Goal: Book appointment/travel/reservation

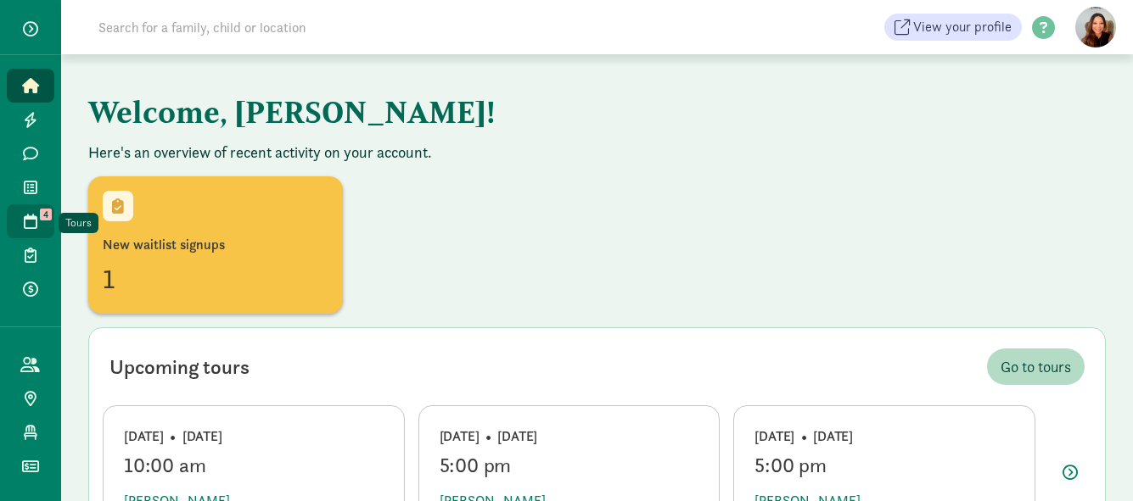
click at [30, 210] on link "Tours 4" at bounding box center [31, 221] width 48 height 34
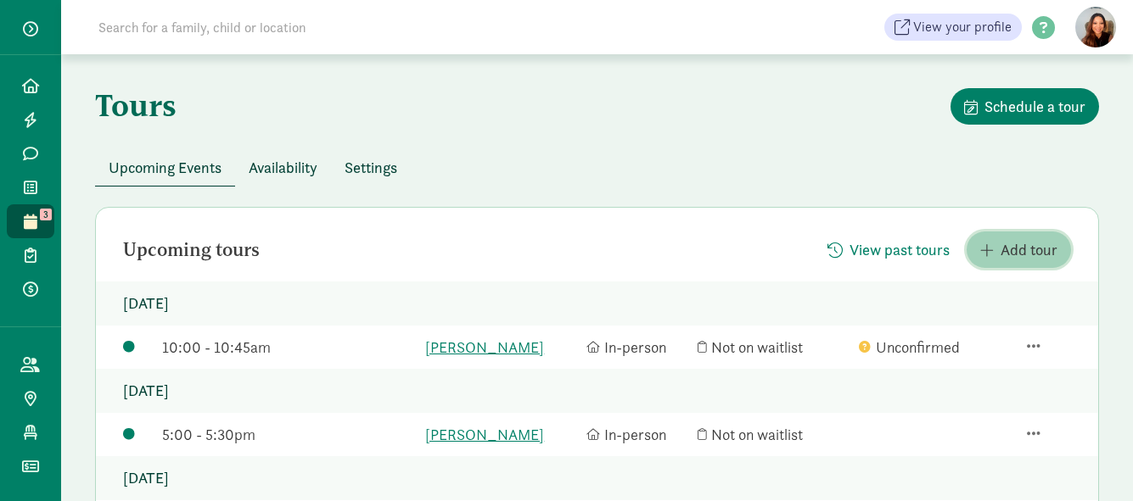
click at [1012, 244] on span "Add tour" at bounding box center [1028, 249] width 57 height 23
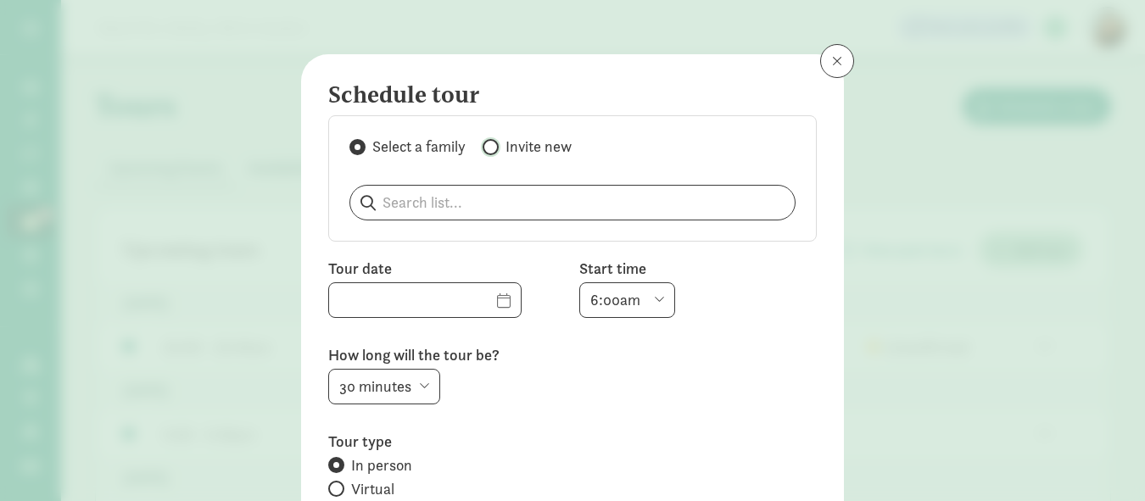
click at [487, 148] on input "Invite new" at bounding box center [488, 147] width 11 height 11
radio input "true"
click at [487, 148] on input "Invite new" at bounding box center [488, 147] width 11 height 11
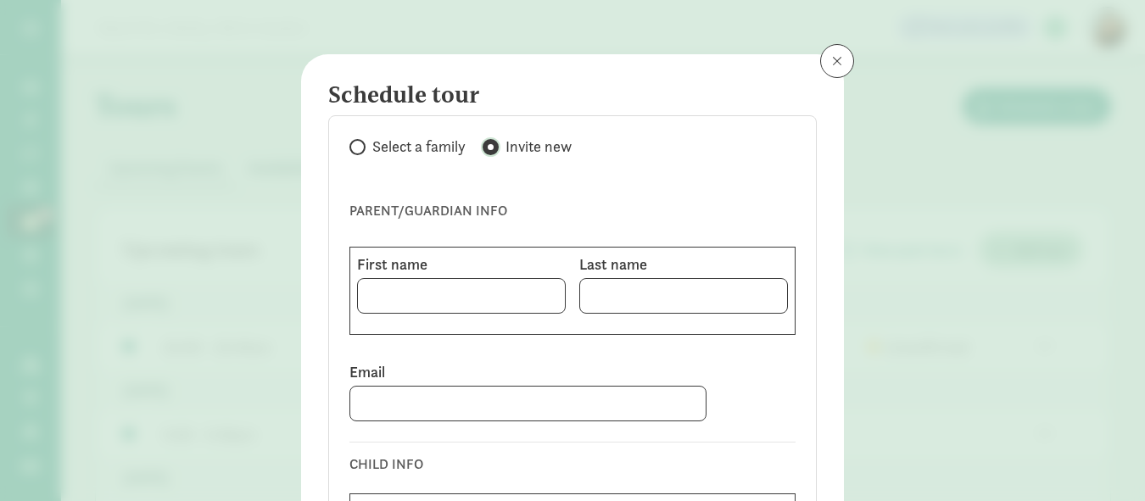
click at [487, 148] on input "Invite new" at bounding box center [488, 147] width 11 height 11
click at [365, 294] on input at bounding box center [461, 296] width 207 height 34
type input "Kat"
type input "King"
click at [361, 403] on input at bounding box center [527, 404] width 355 height 34
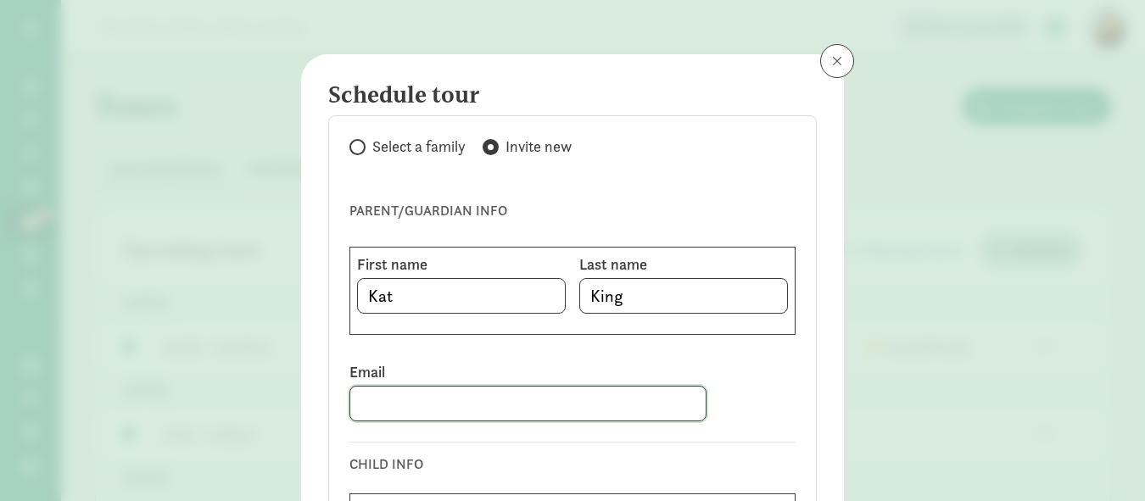
click at [361, 403] on input at bounding box center [527, 404] width 355 height 34
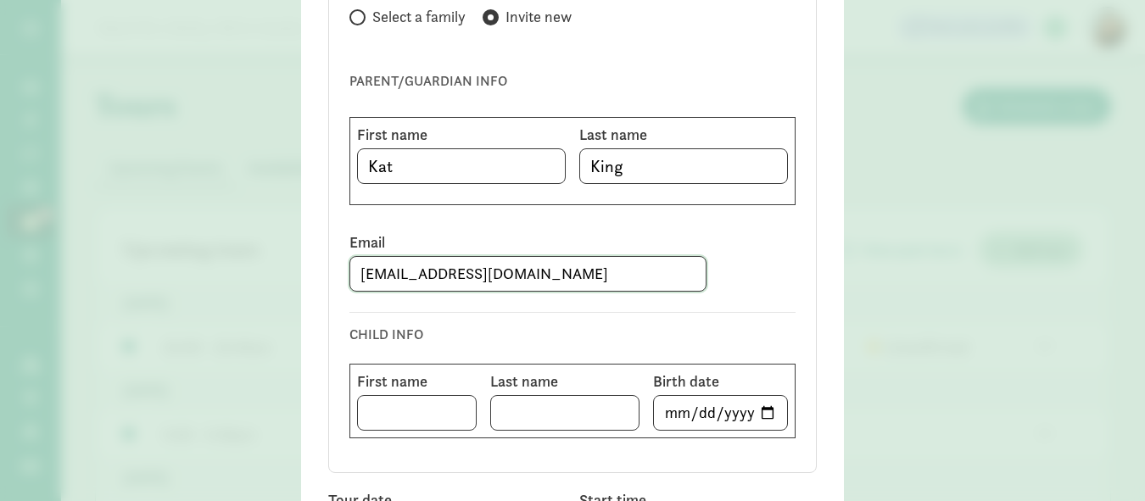
scroll to position [170, 0]
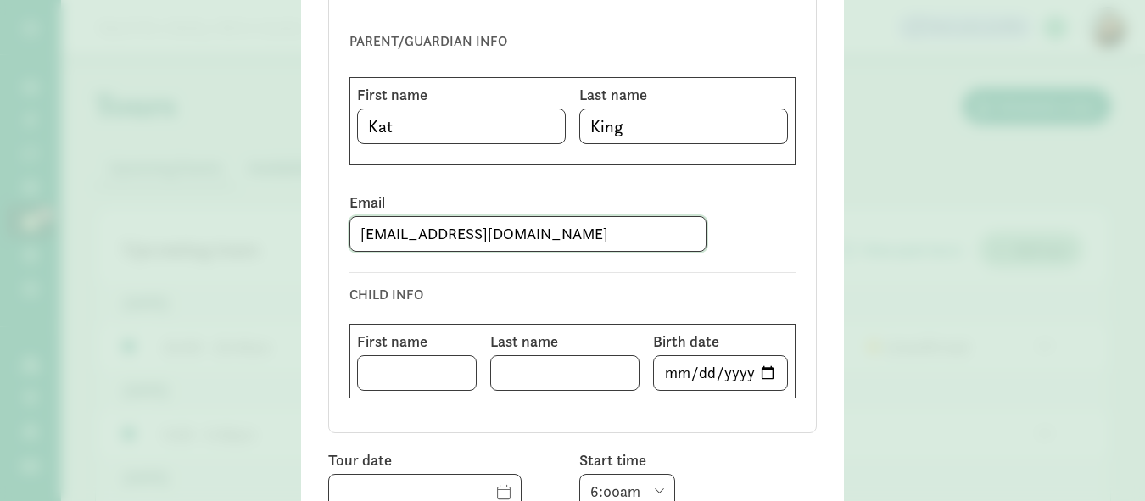
type input "keking53@gmail.com"
click at [369, 378] on input at bounding box center [417, 373] width 118 height 34
type input "Ashton"
type input "M"
type input "Farine"
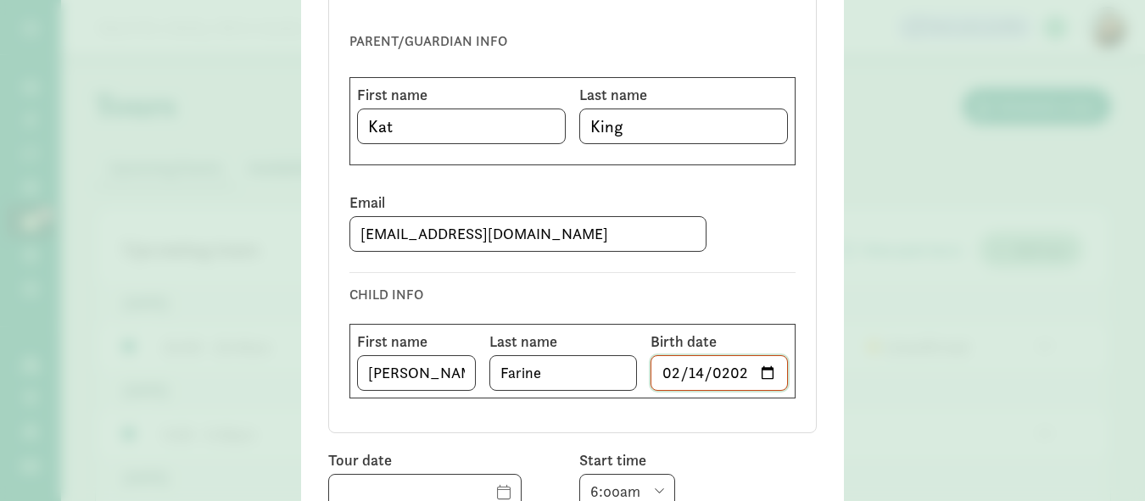
type input "2025-02-14"
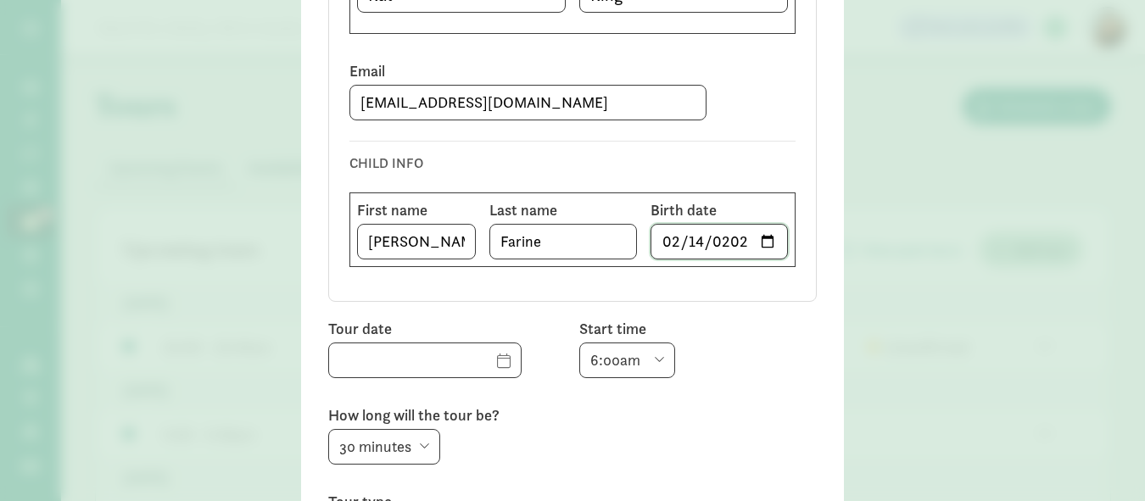
scroll to position [339, 0]
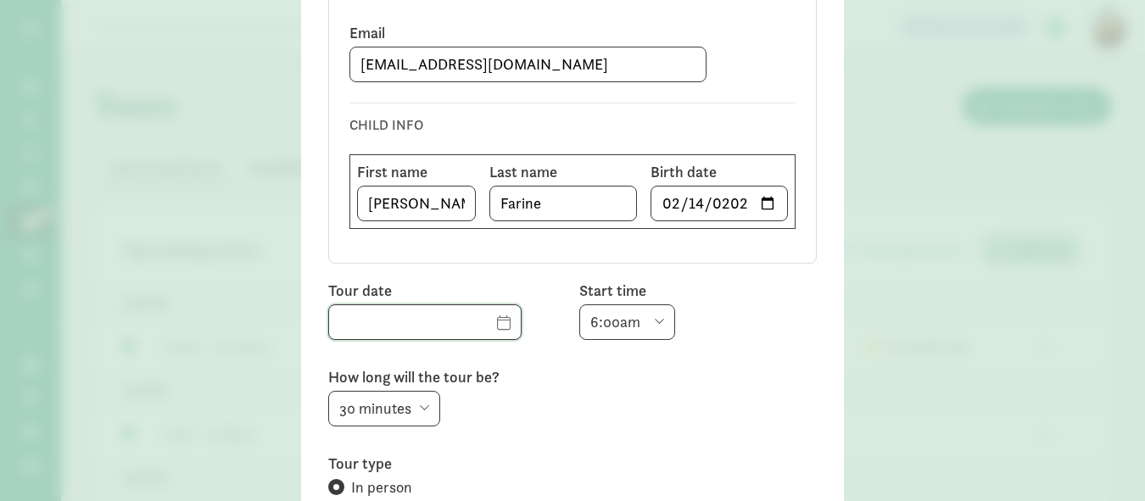
click at [476, 322] on input "text" at bounding box center [425, 322] width 192 height 34
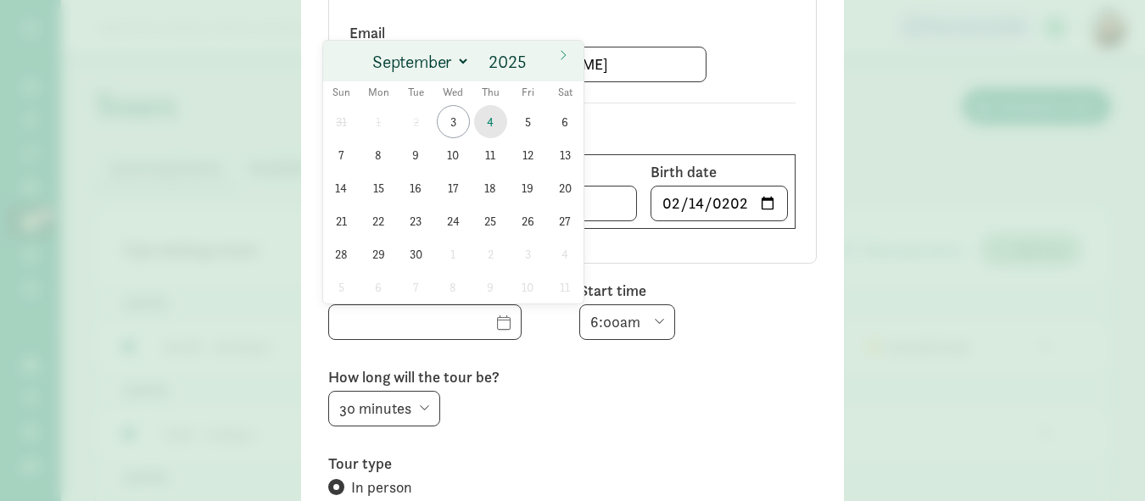
click at [490, 113] on span "4" at bounding box center [490, 121] width 33 height 33
type input "09/04/2025"
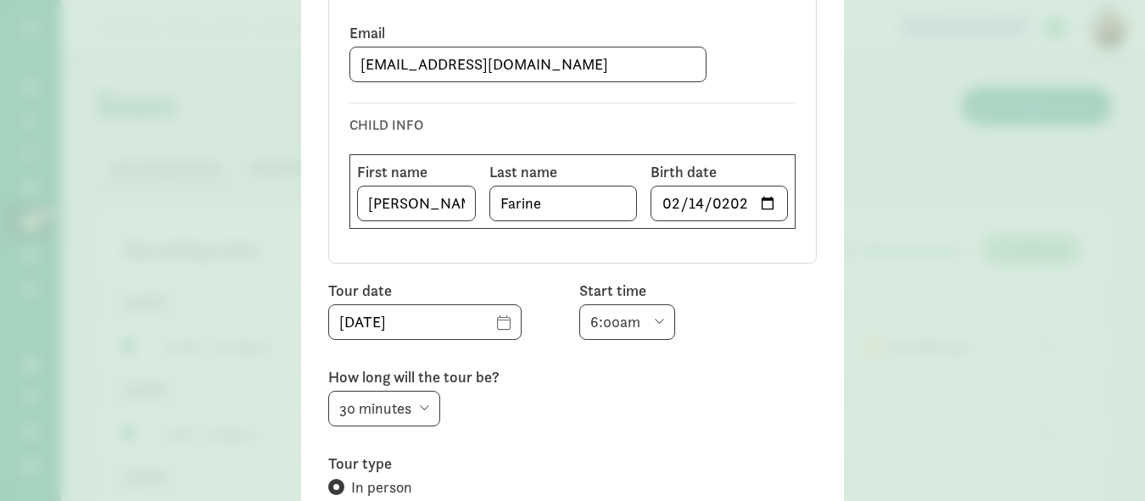
click at [653, 318] on select "6:00am 6:30am 7:00am 7:30am 8:00am 8:30am 9:00am 9:30am 10:00am 10:30am 11:00am…" at bounding box center [627, 323] width 96 height 36
select select "10:30am"
click at [579, 305] on select "6:00am 6:30am 7:00am 7:30am 8:00am 8:30am 9:00am 9:30am 10:00am 10:30am 11:00am…" at bounding box center [627, 323] width 96 height 36
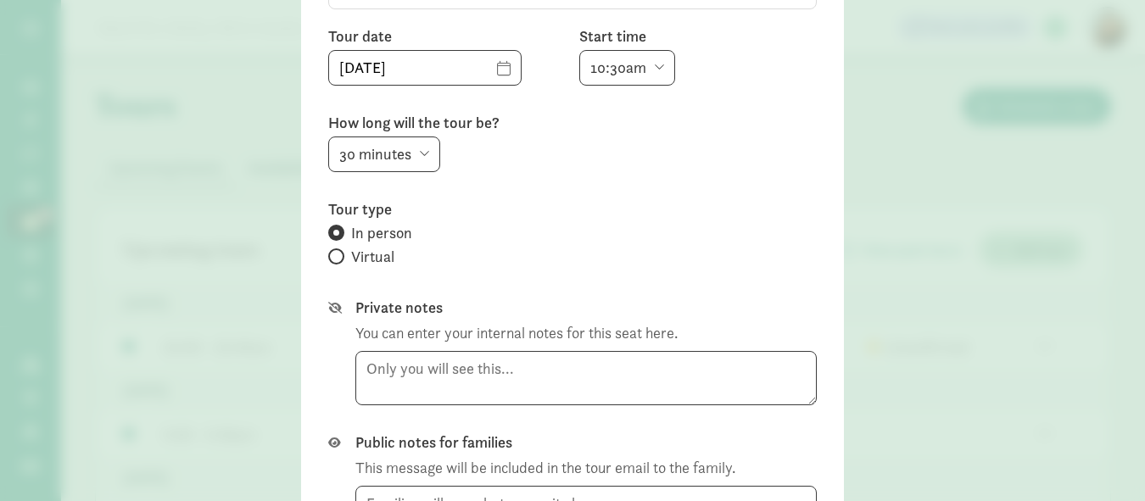
scroll to position [679, 0]
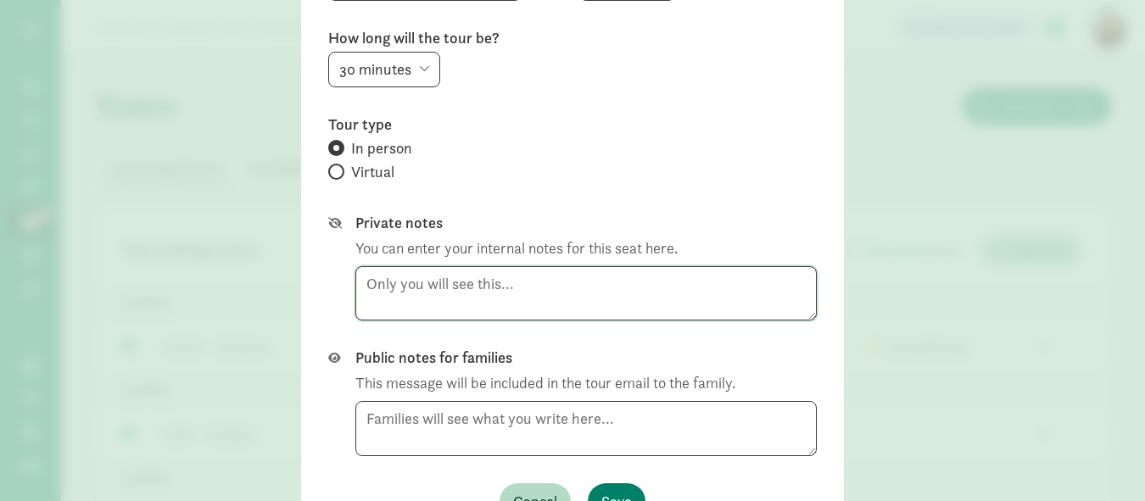
click at [363, 289] on textarea at bounding box center [586, 293] width 462 height 55
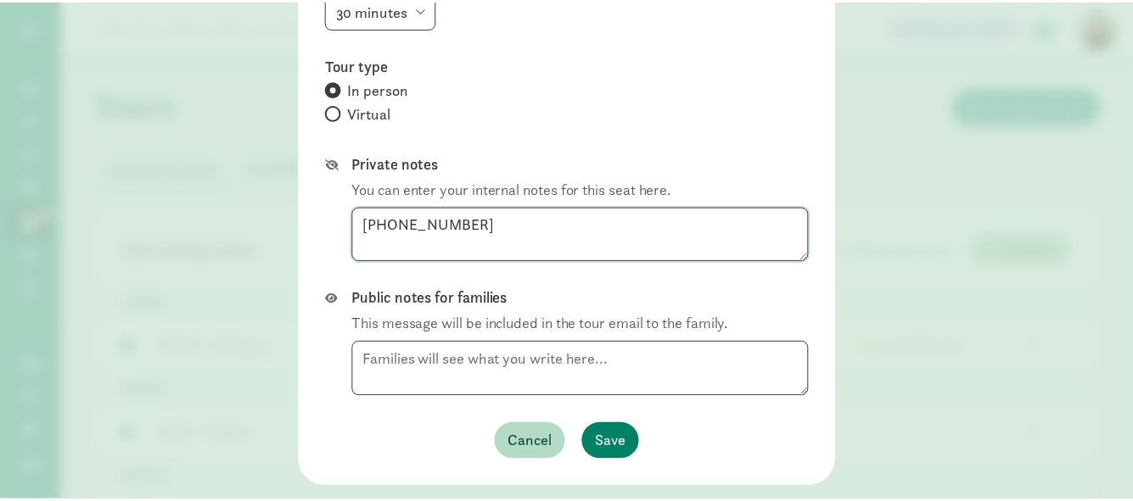
scroll to position [764, 0]
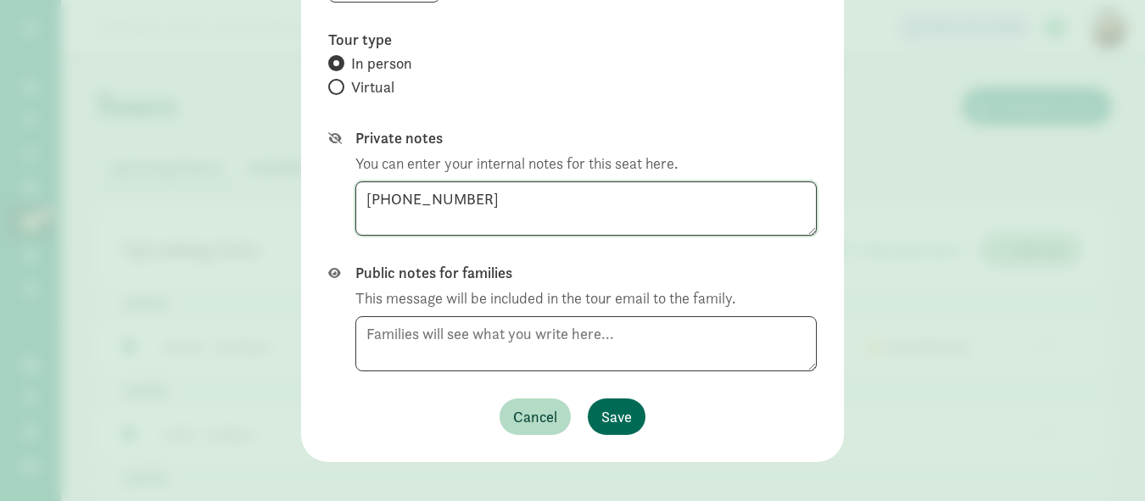
type textarea "925-330-7466"
click at [613, 409] on span "Save" at bounding box center [616, 417] width 31 height 23
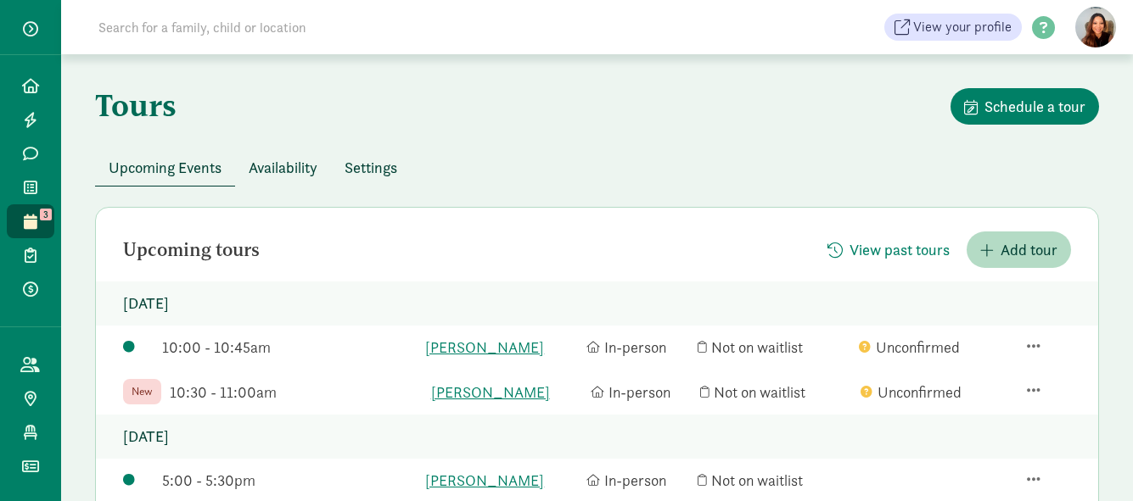
scroll to position [85, 0]
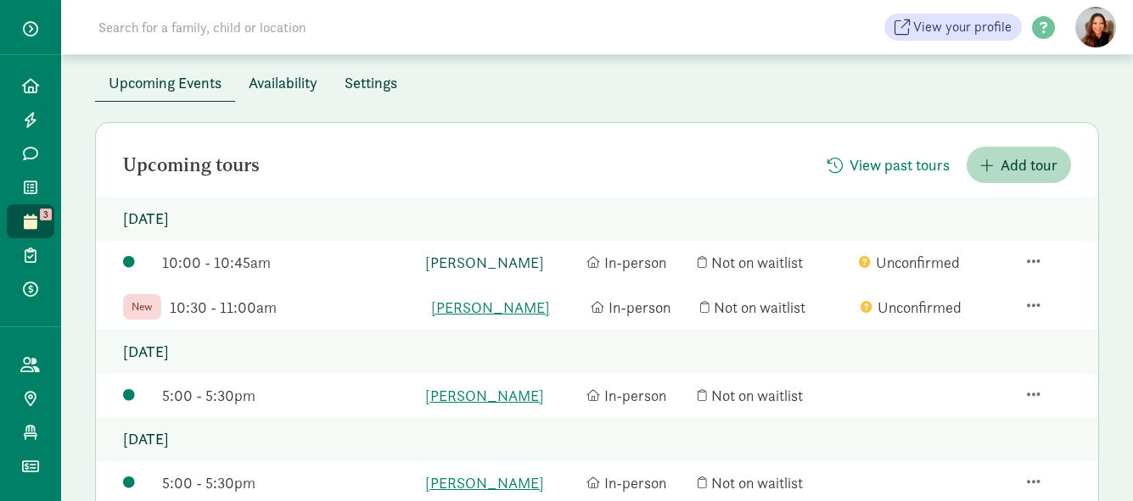
click at [492, 255] on link "[PERSON_NAME]" at bounding box center [501, 262] width 153 height 23
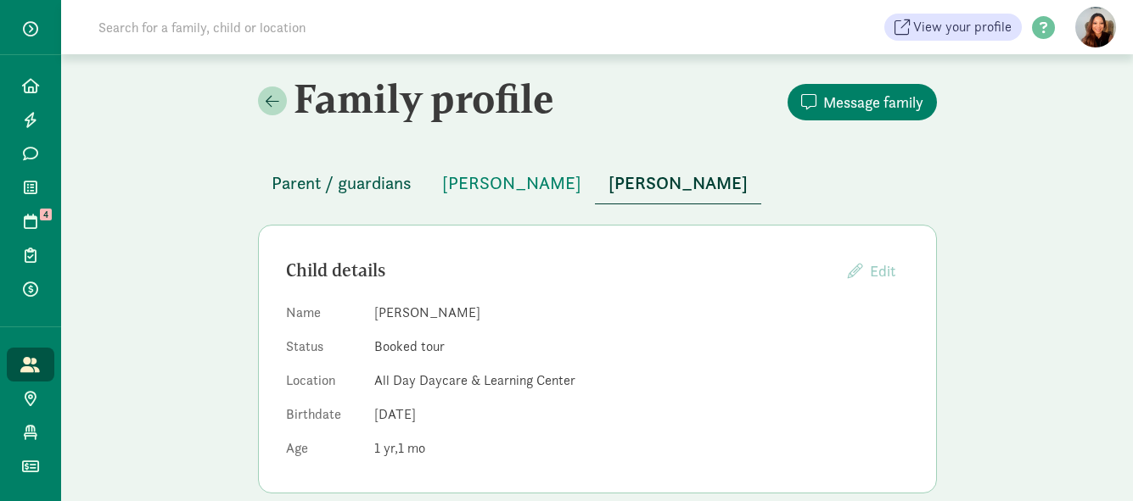
click at [352, 175] on span "Parent / guardians" at bounding box center [341, 183] width 140 height 27
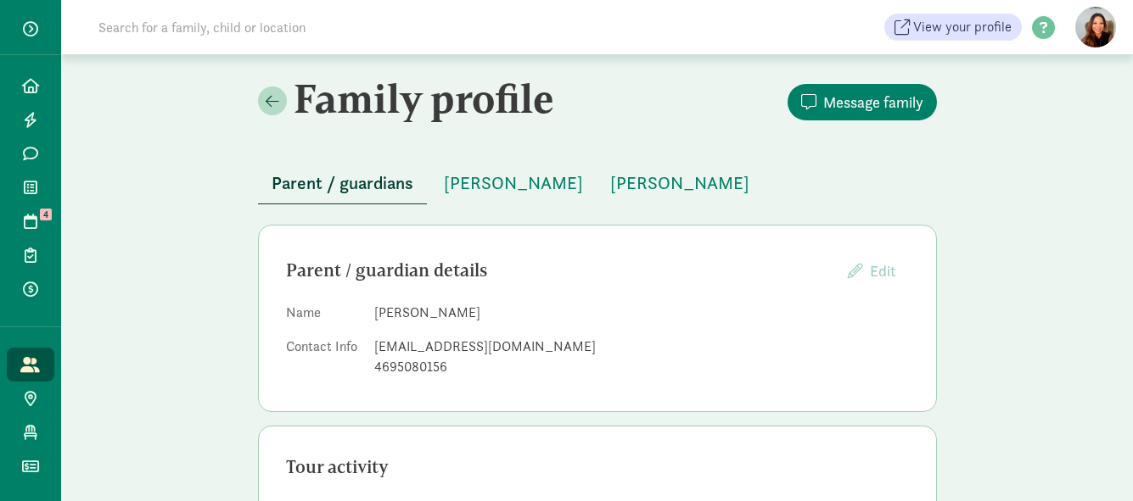
click at [352, 175] on span "Parent / guardians" at bounding box center [342, 183] width 142 height 27
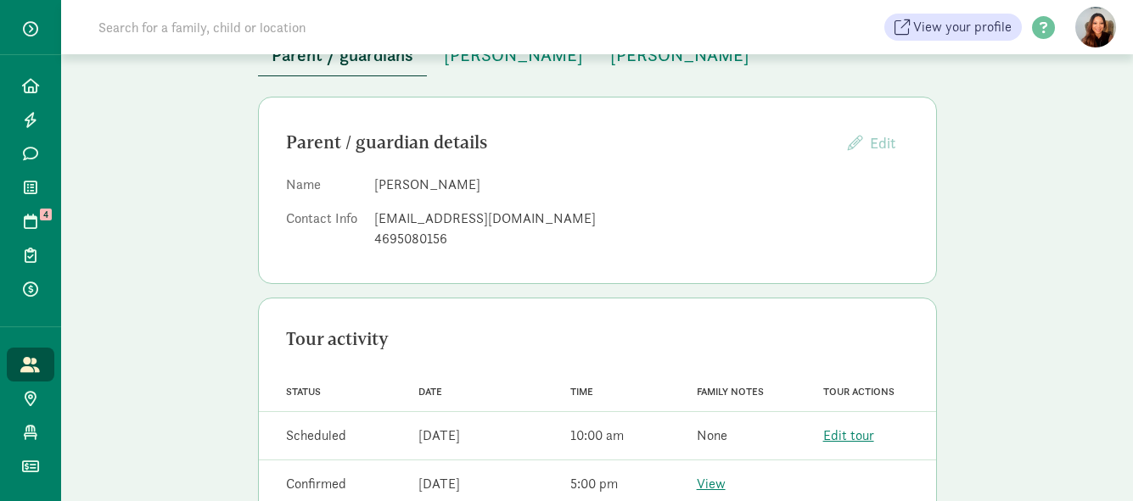
scroll to position [170, 0]
